Goal: Check status: Check status

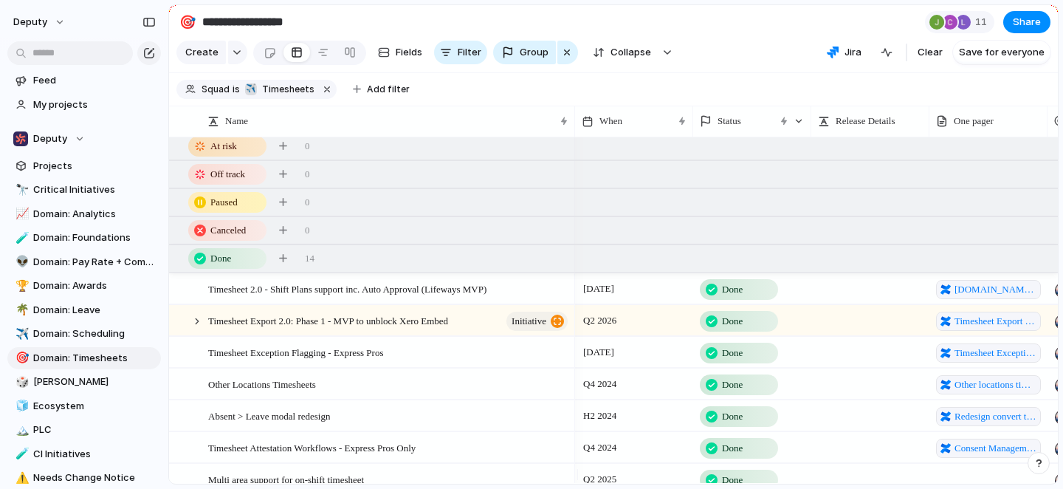
scroll to position [706, 0]
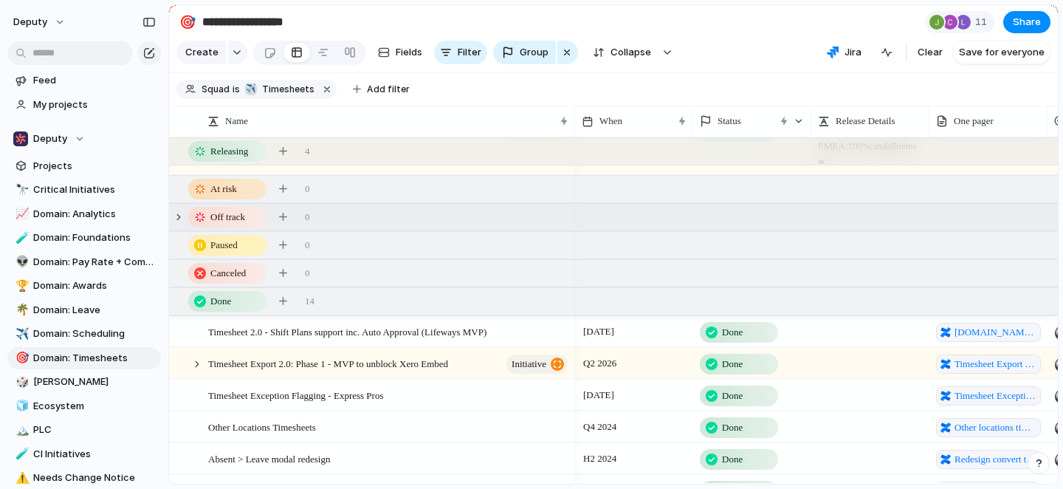
click at [458, 230] on div "Off track 0" at bounding box center [615, 217] width 892 height 27
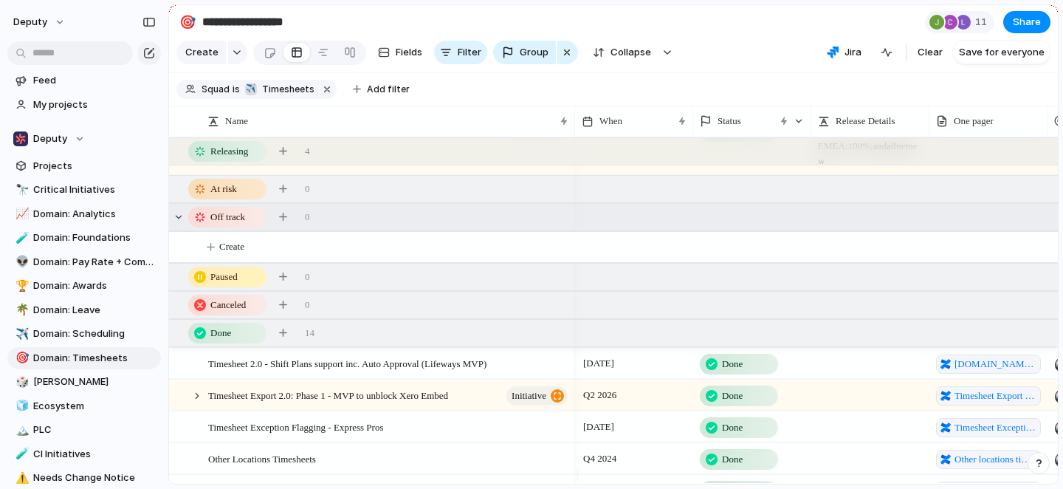
click at [458, 230] on div "Off track 0" at bounding box center [615, 217] width 892 height 27
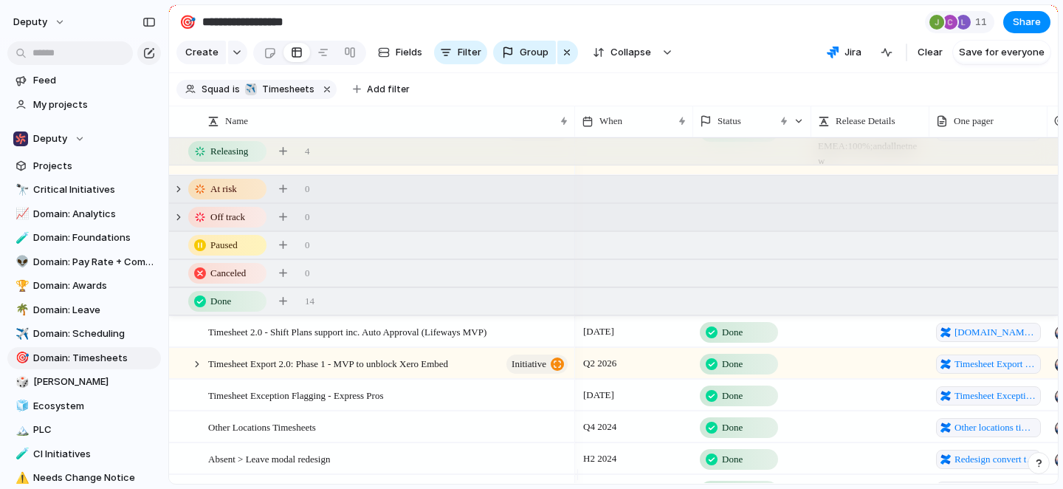
click at [483, 194] on div "At risk 0" at bounding box center [615, 189] width 892 height 27
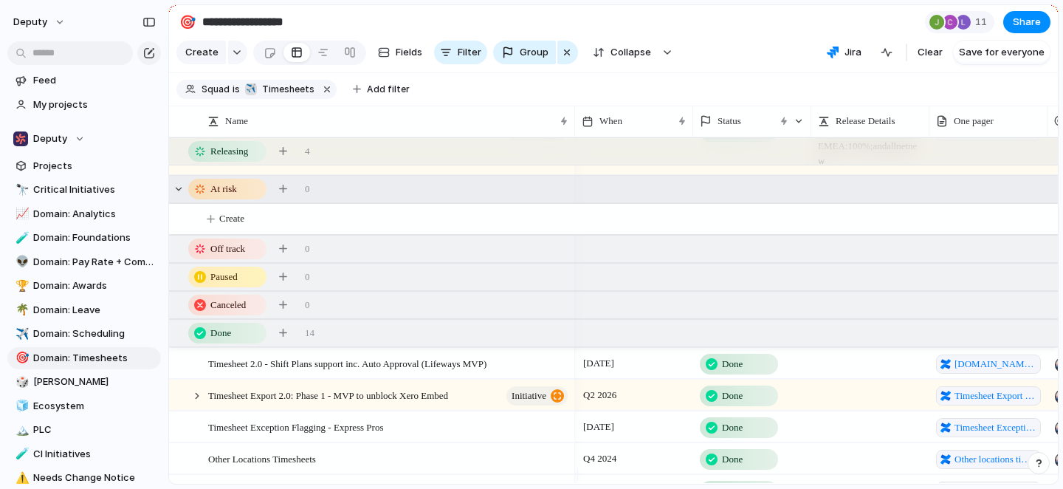
click at [483, 194] on div "At risk 0" at bounding box center [615, 189] width 892 height 27
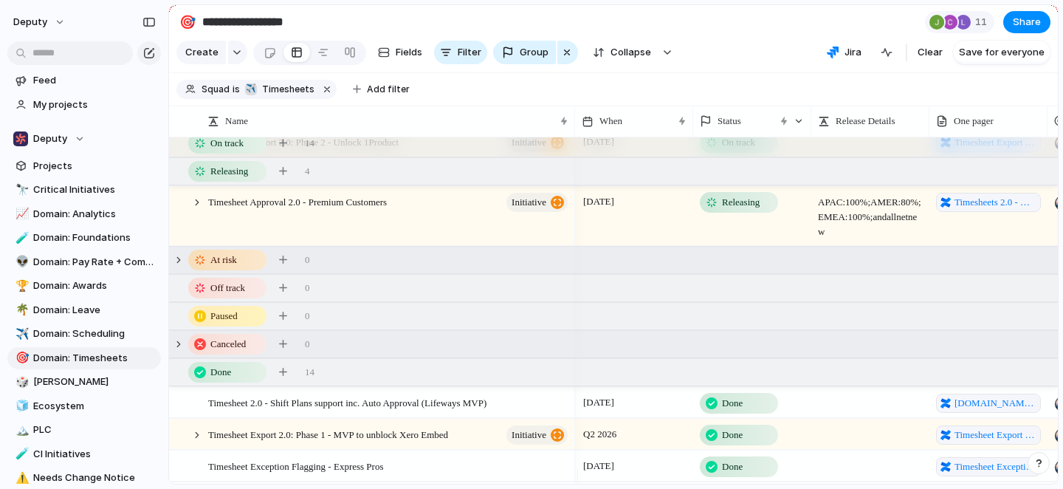
scroll to position [670, 0]
